Goal: Information Seeking & Learning: Learn about a topic

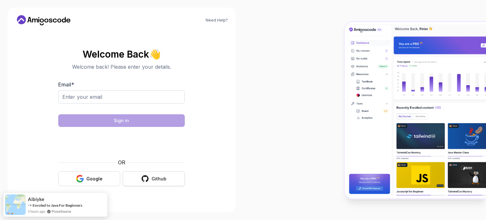
click at [146, 180] on icon "button" at bounding box center [145, 179] width 8 height 8
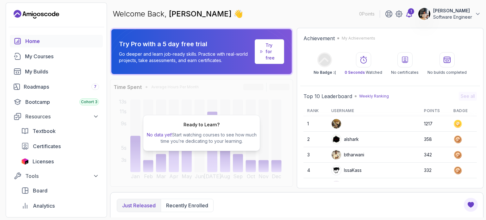
click at [408, 13] on icon at bounding box center [409, 14] width 5 height 6
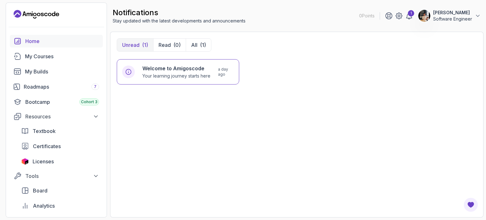
click at [47, 43] on div "Home" at bounding box center [62, 41] width 74 height 8
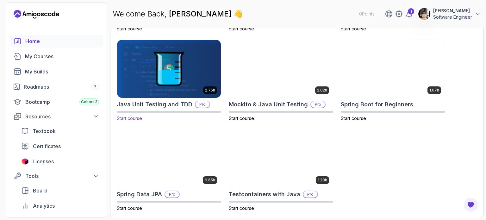
scroll to position [117, 0]
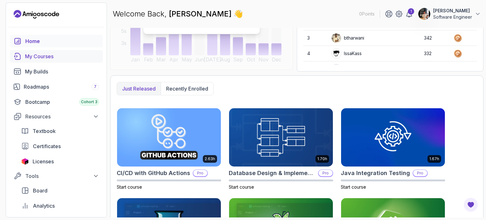
click at [58, 52] on link "My Courses" at bounding box center [56, 56] width 93 height 13
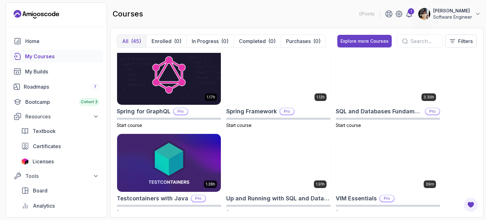
scroll to position [1153, 0]
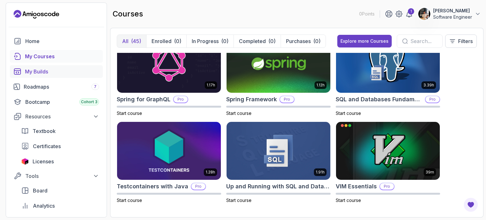
click at [46, 67] on link "My Builds" at bounding box center [56, 71] width 93 height 13
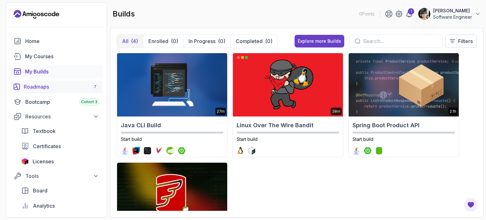
click at [60, 92] on link "Roadmaps 7" at bounding box center [56, 86] width 93 height 13
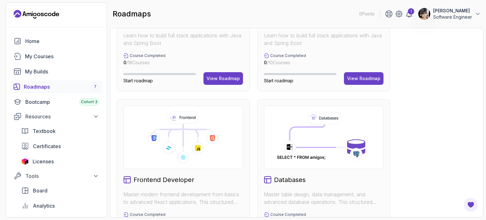
scroll to position [317, 0]
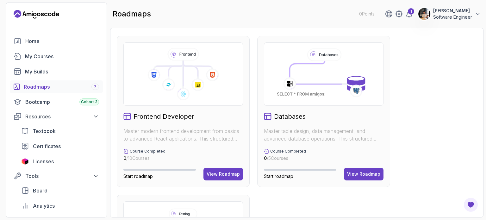
click at [206, 114] on div "Frontend Developer" at bounding box center [183, 116] width 120 height 9
click at [214, 168] on button "View Roadmap" at bounding box center [224, 174] width 40 height 13
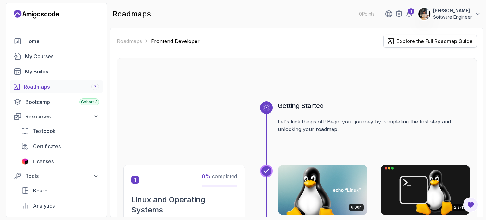
click at [428, 40] on div "Explore the Full Roadmap Guide" at bounding box center [435, 41] width 76 height 8
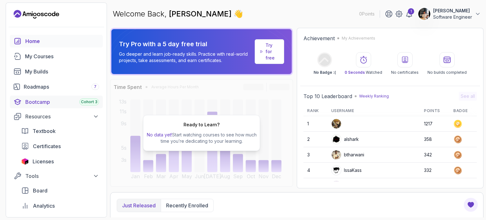
click at [42, 104] on div "Bootcamp Cohort 3" at bounding box center [62, 102] width 74 height 8
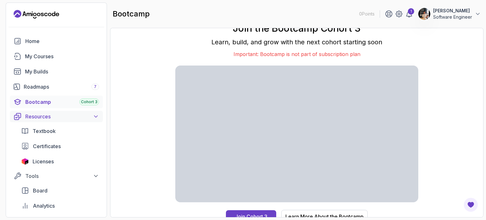
click at [62, 119] on div "Resources" at bounding box center [62, 117] width 74 height 8
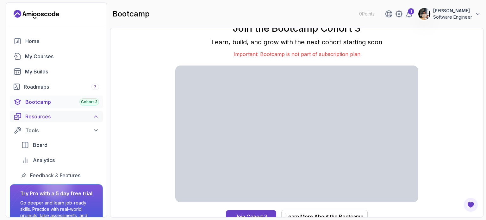
click at [62, 119] on div "Resources" at bounding box center [62, 117] width 74 height 8
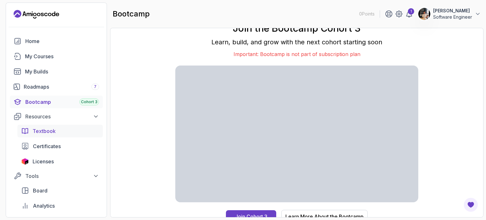
click at [60, 134] on div "Textbook" at bounding box center [66, 131] width 66 height 8
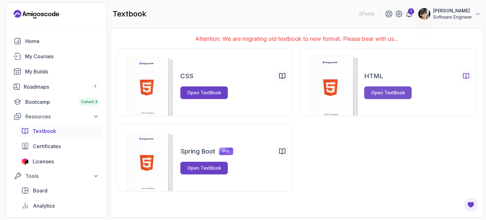
click at [378, 93] on div "Open TextBook" at bounding box center [388, 93] width 34 height 6
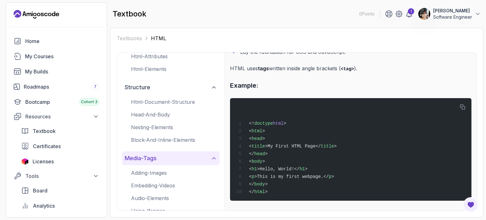
scroll to position [76, 0]
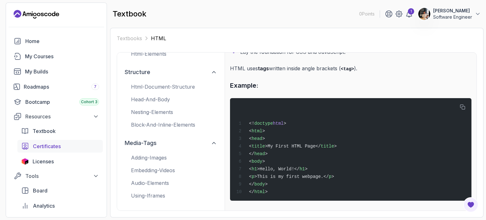
click at [60, 145] on span "Certificates" at bounding box center [47, 146] width 28 height 8
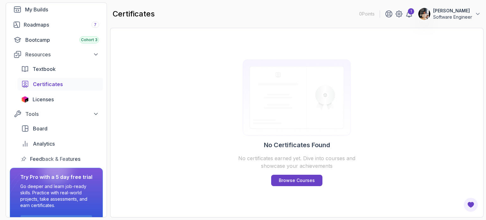
scroll to position [63, 0]
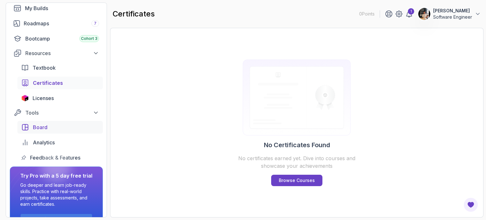
click at [60, 127] on div "Board" at bounding box center [66, 127] width 66 height 8
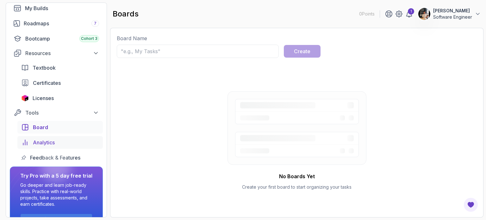
click at [43, 145] on span "Analytics" at bounding box center [44, 143] width 22 height 8
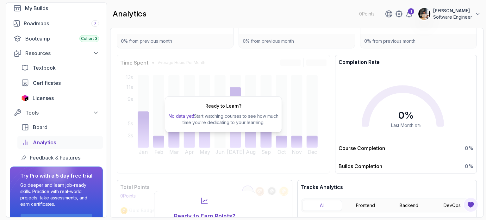
scroll to position [95, 0]
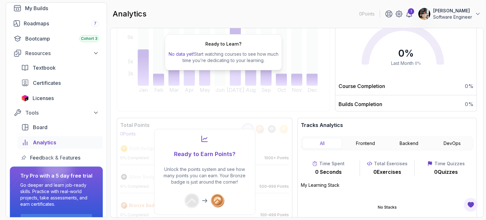
click at [57, 157] on div at bounding box center [56, 167] width 30 height 30
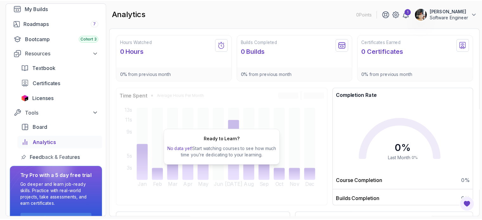
scroll to position [0, 0]
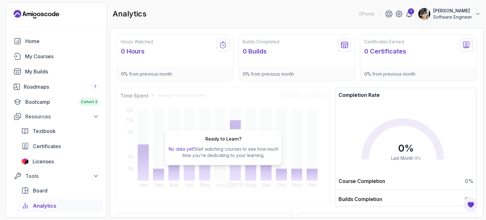
click at [46, 17] on icon "Landing page" at bounding box center [37, 14] width 46 height 10
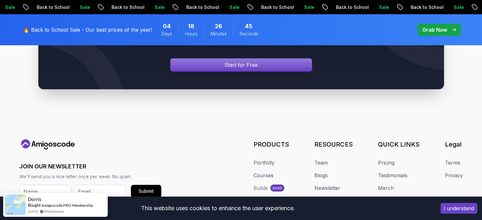
scroll to position [2477, 0]
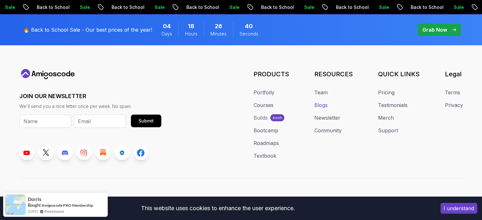
click at [322, 101] on link "Blogs" at bounding box center [320, 105] width 13 height 8
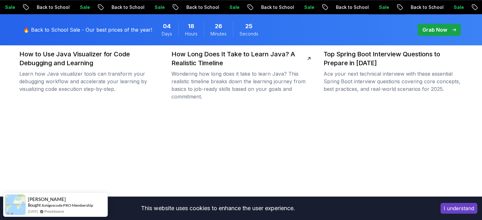
scroll to position [665, 0]
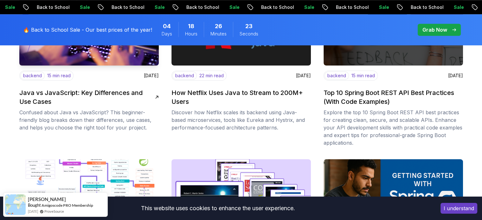
drag, startPoint x: 78, startPoint y: 85, endPoint x: 81, endPoint y: 86, distance: 3.2
click at [78, 85] on div "backend 15 min read June 6, 2025 Java vs JavaScript: Key Differences and Use Ca…" at bounding box center [88, 101] width 139 height 61
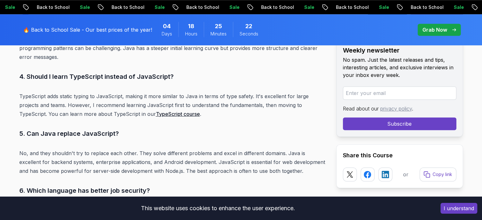
scroll to position [5447, 0]
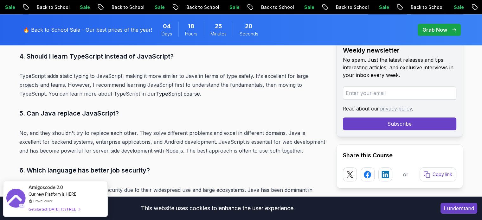
click at [160, 91] on link "TypeScript course" at bounding box center [178, 94] width 44 height 6
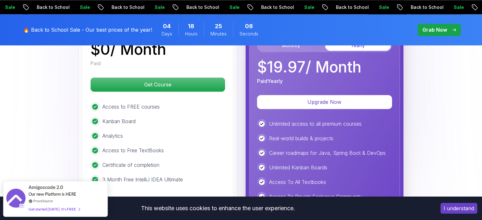
scroll to position [1013, 0]
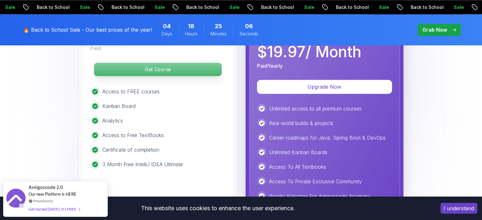
click at [190, 74] on p "Get Course" at bounding box center [158, 69] width 128 height 13
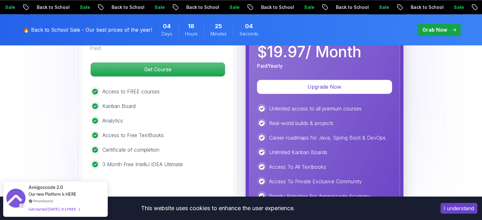
click at [170, 79] on div "Typescript Advanced JavaScript training for web development, client and server-…" at bounding box center [157, 115] width 151 height 273
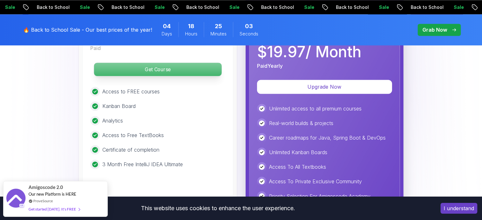
click at [171, 73] on p "Get Course" at bounding box center [158, 69] width 128 height 13
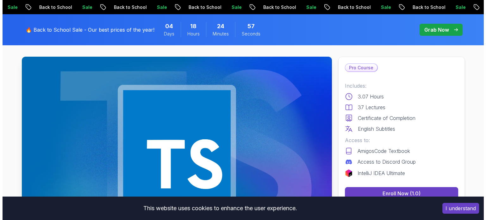
scroll to position [0, 0]
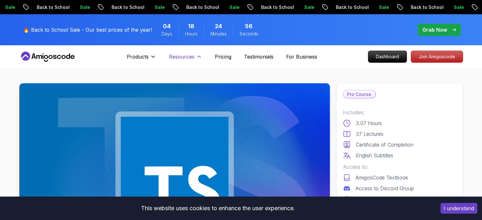
click at [189, 57] on p "Resources" at bounding box center [182, 57] width 26 height 8
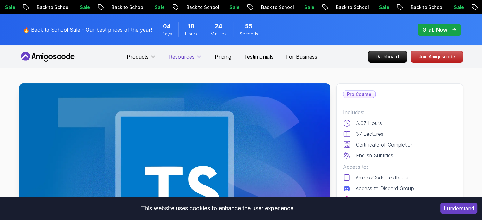
click at [190, 54] on p "Resources" at bounding box center [182, 57] width 26 height 8
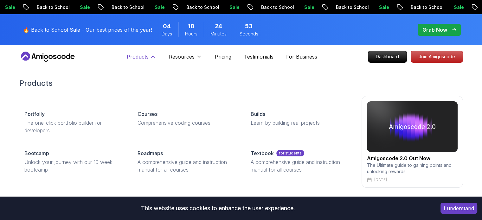
click at [144, 54] on p "Products" at bounding box center [138, 57] width 22 height 8
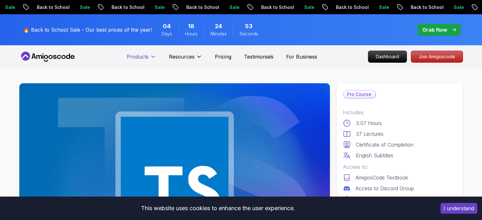
click at [144, 54] on p "Products" at bounding box center [138, 57] width 22 height 8
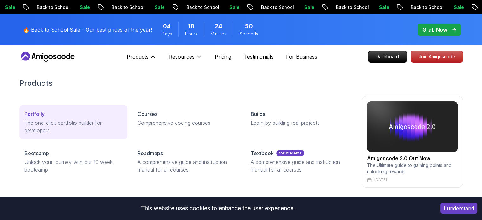
click at [104, 115] on div "Portfolly" at bounding box center [73, 114] width 98 height 8
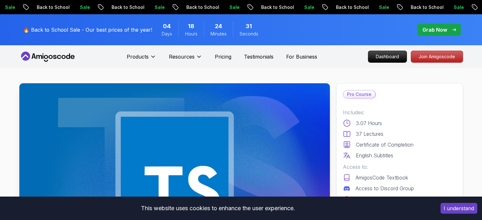
click at [73, 54] on icon at bounding box center [47, 57] width 57 height 10
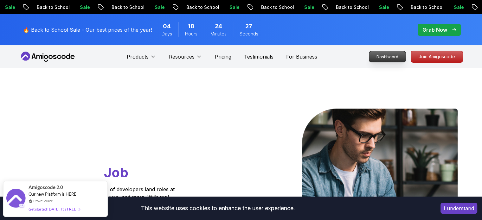
click at [371, 55] on p "Dashboard" at bounding box center [387, 56] width 36 height 11
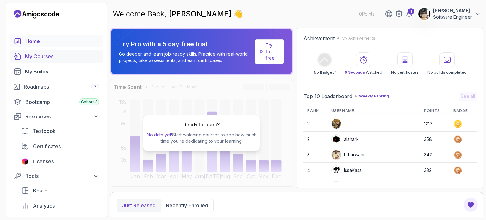
click at [46, 60] on link "My Courses" at bounding box center [56, 56] width 93 height 13
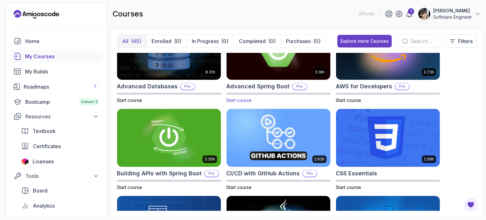
scroll to position [95, 0]
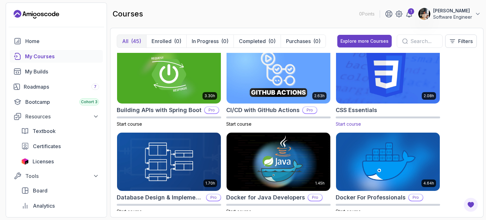
click at [394, 91] on img at bounding box center [388, 74] width 109 height 61
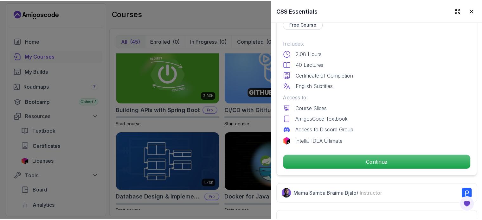
scroll to position [222, 0]
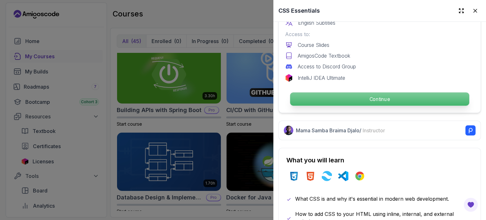
click at [378, 97] on p "Continue" at bounding box center [379, 98] width 179 height 13
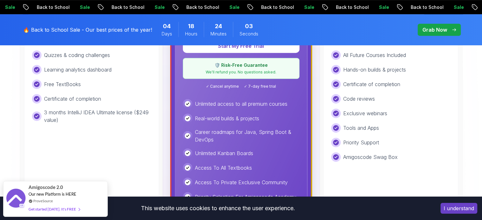
scroll to position [190, 0]
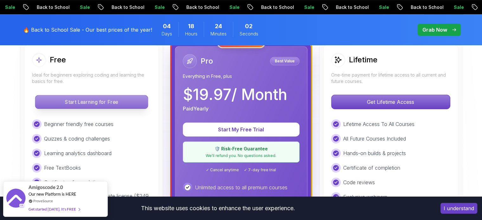
click at [91, 98] on p "Start Learning for Free" at bounding box center [91, 101] width 112 height 13
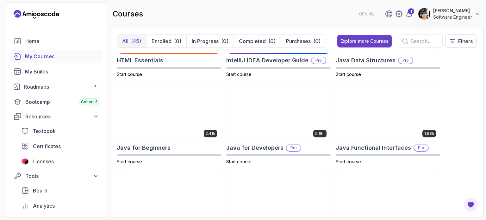
scroll to position [412, 0]
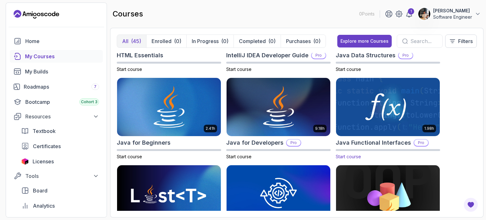
click at [380, 106] on img at bounding box center [388, 107] width 109 height 61
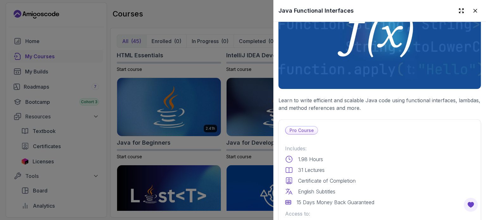
scroll to position [127, 0]
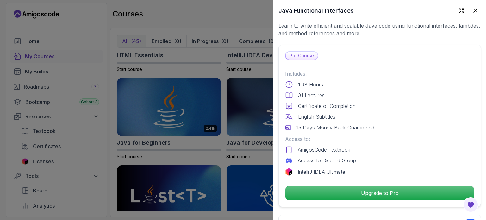
click at [217, 101] on div at bounding box center [243, 110] width 486 height 220
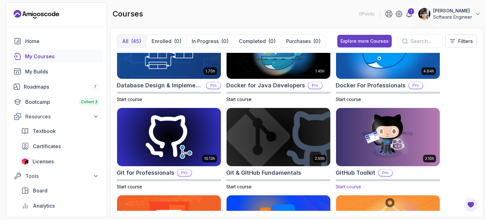
scroll to position [190, 0]
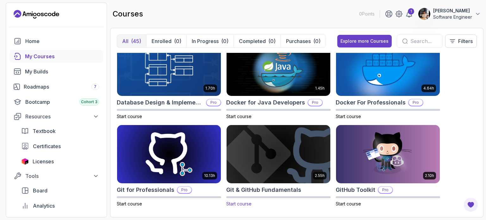
click at [276, 126] on img at bounding box center [278, 153] width 109 height 61
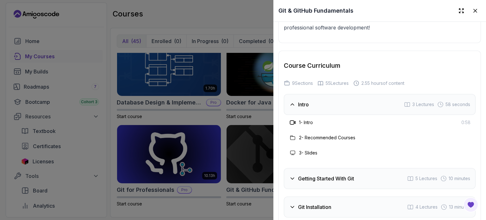
scroll to position [922, 0]
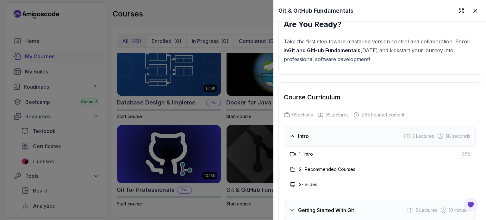
click at [324, 132] on div "Intro 3 Lectures 58 seconds" at bounding box center [380, 136] width 192 height 21
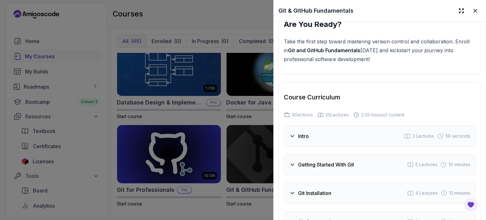
click at [459, 133] on span "58 seconds" at bounding box center [458, 136] width 25 height 6
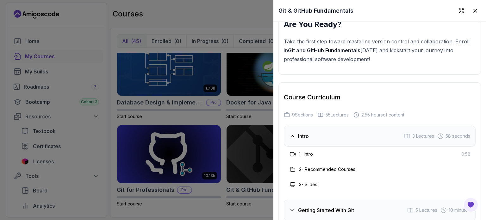
click at [447, 133] on span "58 seconds" at bounding box center [458, 136] width 25 height 6
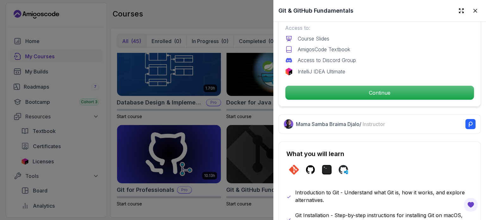
scroll to position [131, 0]
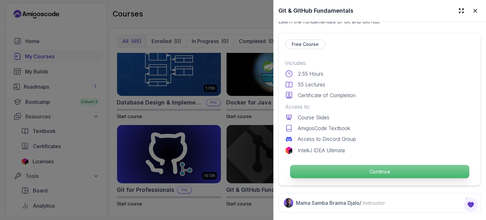
click at [398, 171] on p "Continue" at bounding box center [379, 171] width 179 height 13
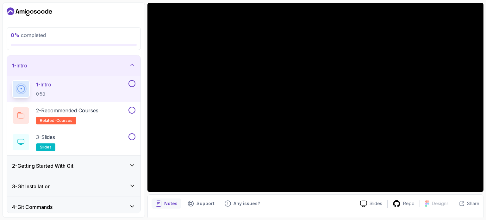
scroll to position [63, 0]
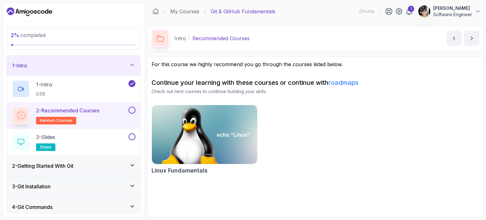
click at [356, 84] on link "roadmaps" at bounding box center [344, 83] width 30 height 8
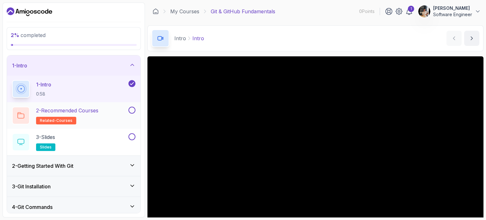
click at [115, 116] on div "2 - Recommended Courses related-courses" at bounding box center [69, 116] width 115 height 18
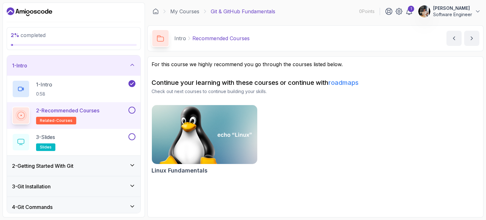
click at [208, 124] on img at bounding box center [204, 135] width 111 height 62
click at [132, 107] on button at bounding box center [132, 110] width 7 height 7
click at [110, 143] on div "3 - Slides slides" at bounding box center [69, 142] width 115 height 18
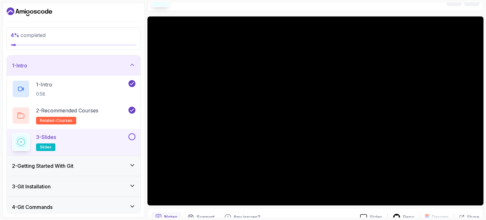
scroll to position [72, 0]
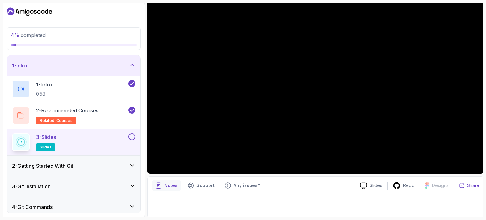
click at [473, 186] on p "Share" at bounding box center [473, 185] width 12 height 6
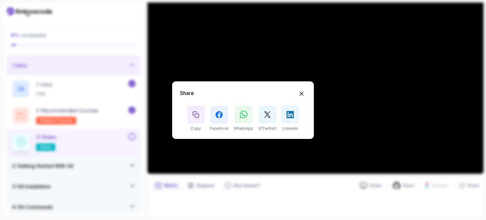
click at [473, 186] on div "Share Copy Facebook WhatsApp X(Twitter) Linkedin" at bounding box center [243, 110] width 486 height 220
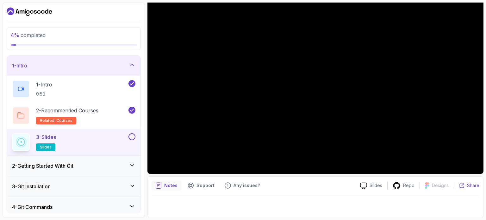
click at [470, 185] on p "Share" at bounding box center [473, 185] width 12 height 6
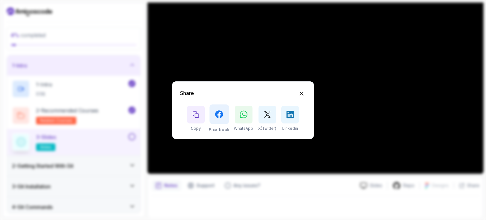
click at [224, 118] on link at bounding box center [220, 114] width 20 height 20
click at [306, 91] on div "Share Copy Facebook WhatsApp X(Twitter) Linkedin" at bounding box center [243, 110] width 142 height 58
click at [302, 93] on icon "Hide Share modal" at bounding box center [302, 93] width 7 height 7
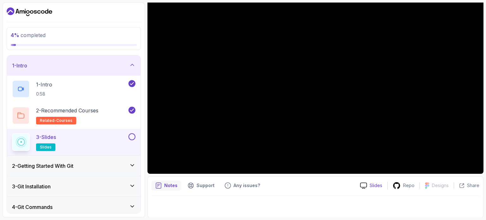
click at [371, 187] on p "Slides" at bounding box center [376, 185] width 13 height 6
click at [208, 188] on p "Support" at bounding box center [206, 185] width 18 height 6
click at [169, 187] on p "Notes" at bounding box center [170, 185] width 13 height 6
click at [206, 185] on p "Support" at bounding box center [206, 185] width 18 height 6
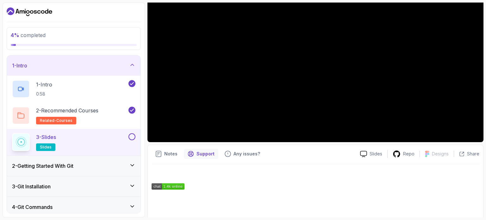
scroll to position [193, 0]
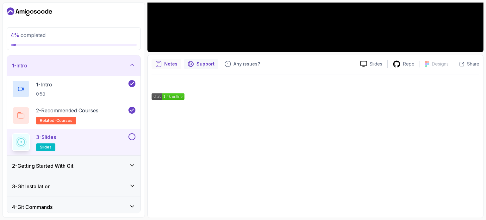
click at [170, 61] on p "Notes" at bounding box center [170, 64] width 13 height 6
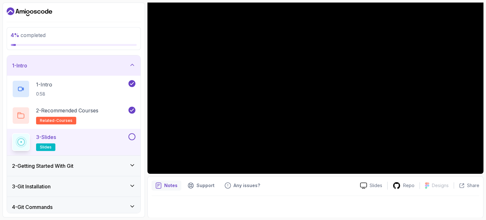
click at [218, 201] on div at bounding box center [316, 205] width 328 height 18
click at [185, 207] on div at bounding box center [316, 205] width 328 height 18
click at [239, 187] on p "Any issues?" at bounding box center [247, 185] width 27 height 6
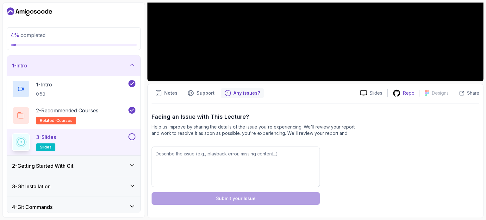
click at [402, 93] on div "Repo" at bounding box center [404, 93] width 32 height 8
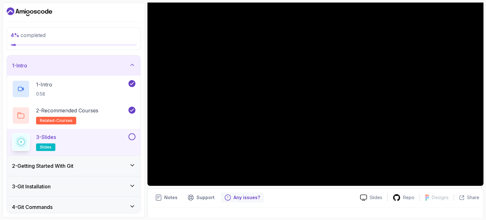
scroll to position [69, 0]
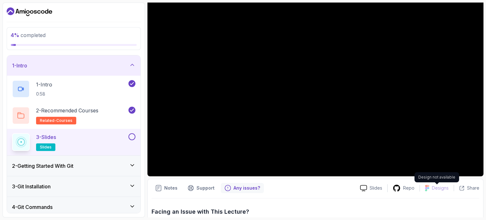
click at [434, 191] on p "Designs" at bounding box center [440, 188] width 17 height 6
click at [115, 168] on div "2 - Getting Started With Git" at bounding box center [73, 166] width 123 height 8
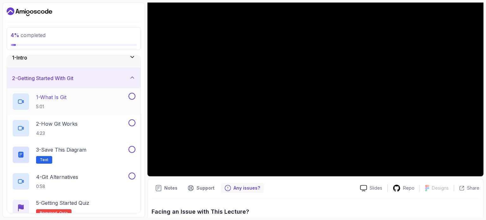
scroll to position [0, 0]
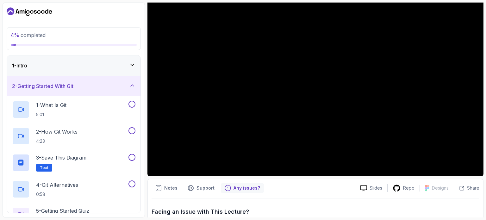
click at [132, 85] on icon at bounding box center [132, 85] width 6 height 6
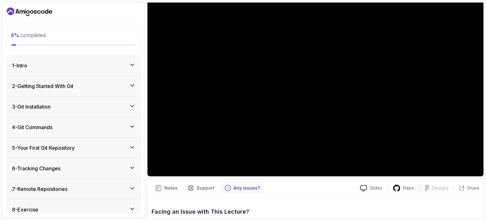
scroll to position [37, 0]
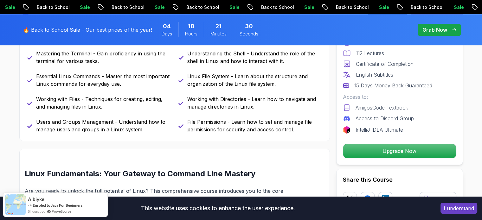
scroll to position [380, 0]
